Goal: Information Seeking & Learning: Learn about a topic

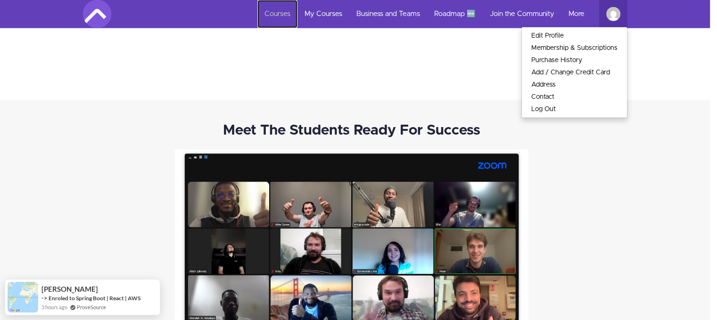
drag, startPoint x: 319, startPoint y: 12, endPoint x: 273, endPoint y: 16, distance: 46.8
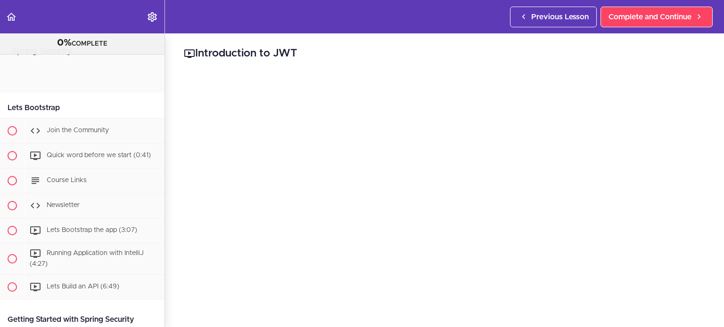
scroll to position [1602, 0]
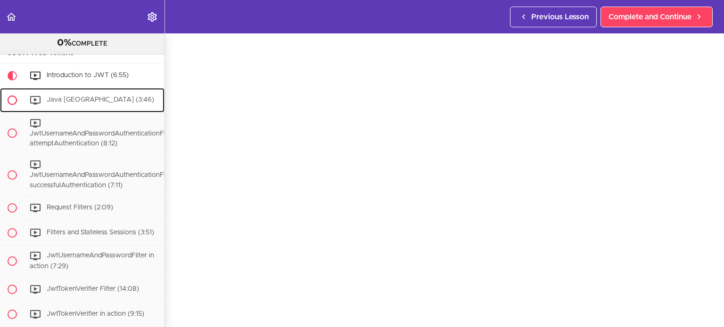
click at [84, 111] on div "Java [GEOGRAPHIC_DATA] (3:46)" at bounding box center [94, 100] width 140 height 21
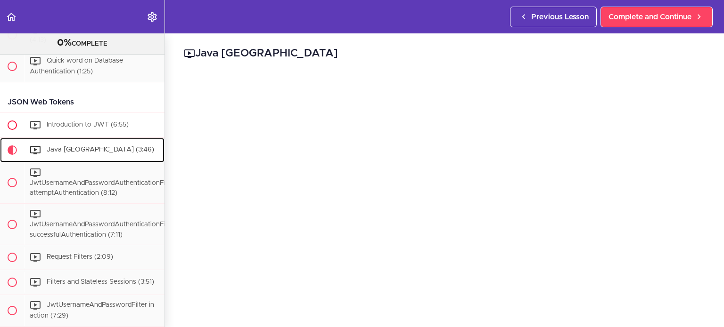
scroll to position [1545, 0]
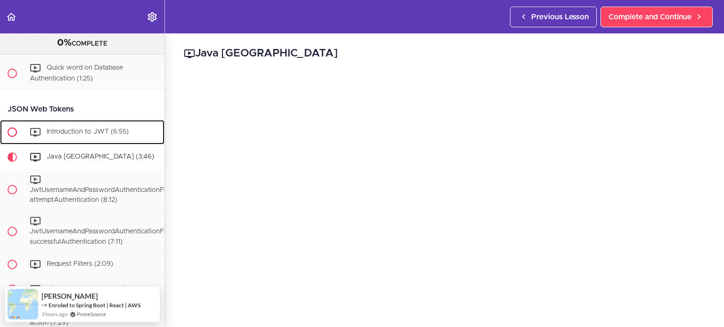
click at [99, 135] on span "Introduction to JWT (6:55)" at bounding box center [88, 132] width 82 height 7
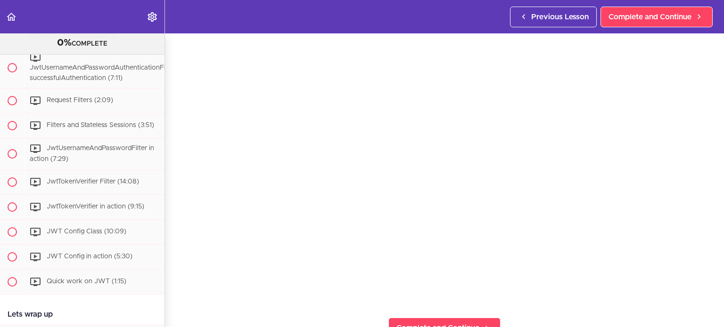
scroll to position [47, 0]
click at [171, 294] on section "Spring Security 0% COMPLETE Lets Bootstrap Join the Community Quick word before…" at bounding box center [362, 180] width 724 height 294
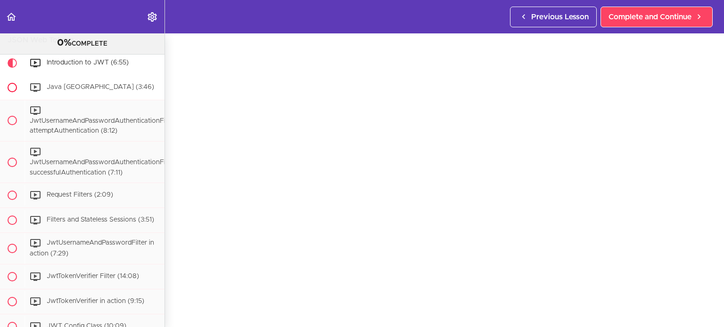
scroll to position [1615, 0]
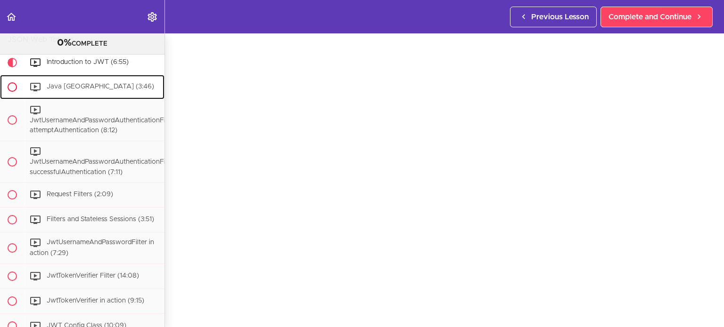
click at [101, 90] on span "Java [GEOGRAPHIC_DATA] (3:46)" at bounding box center [100, 86] width 107 height 7
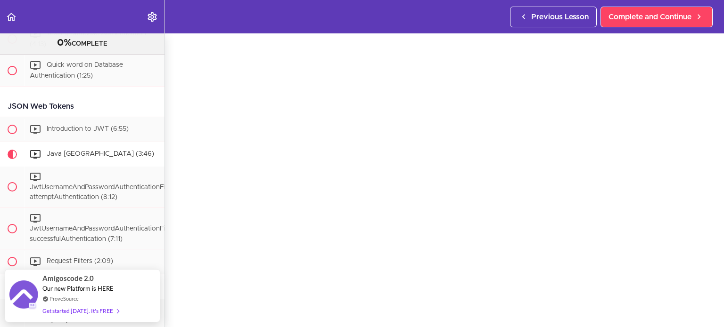
scroll to position [1545, 0]
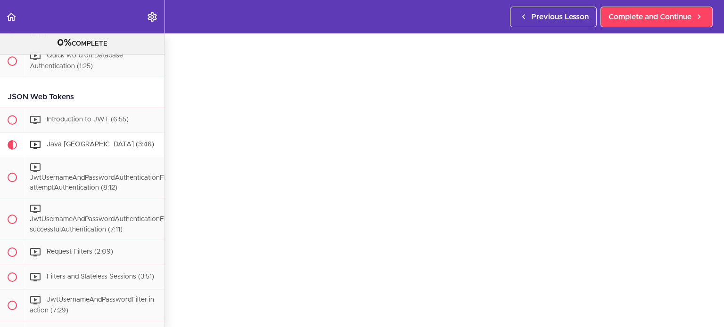
scroll to position [30, 0]
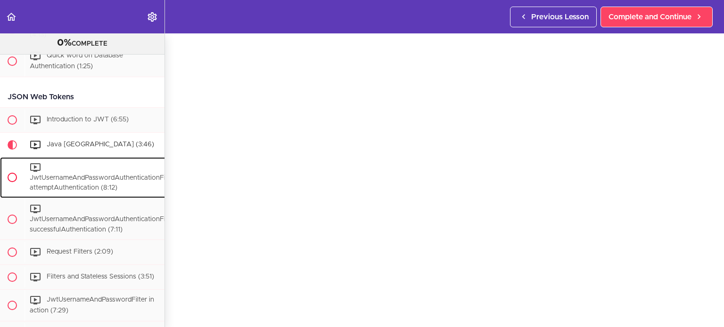
click at [113, 192] on span "JwtUsernameAndPasswordAuthenticationFilter attemptAuthentication (8:12)" at bounding box center [103, 183] width 146 height 17
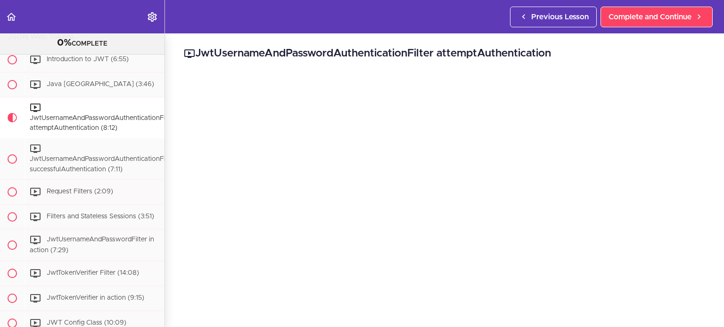
scroll to position [47, 0]
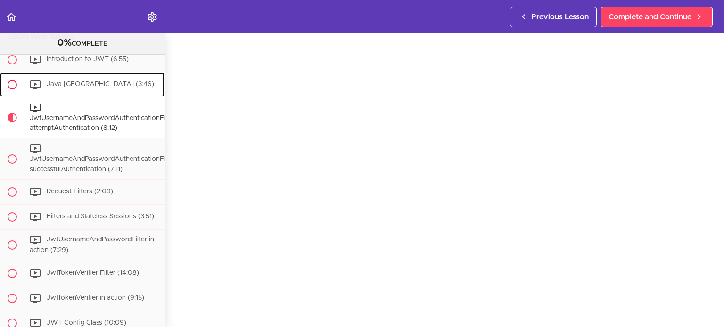
click at [95, 95] on div "Java [GEOGRAPHIC_DATA] (3:46)" at bounding box center [94, 84] width 140 height 21
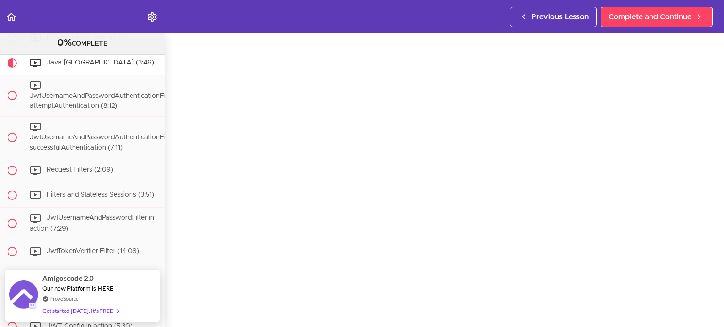
scroll to position [47, 0]
